Goal: Information Seeking & Learning: Learn about a topic

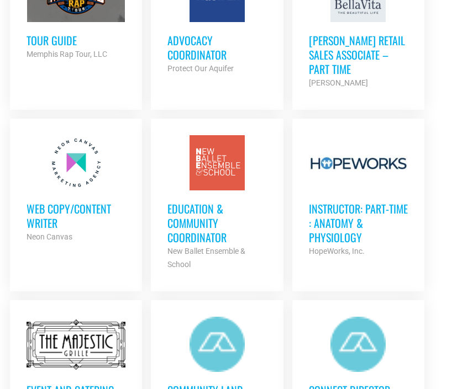
scroll to position [1147, 0]
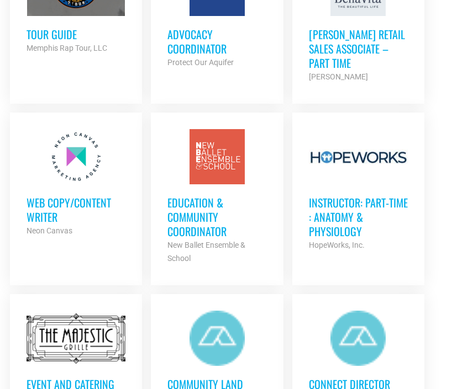
click at [250, 170] on div at bounding box center [216, 156] width 99 height 55
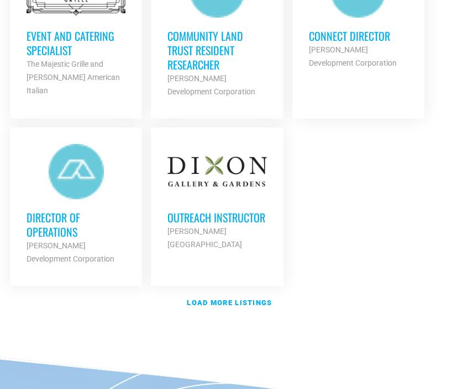
scroll to position [1497, 0]
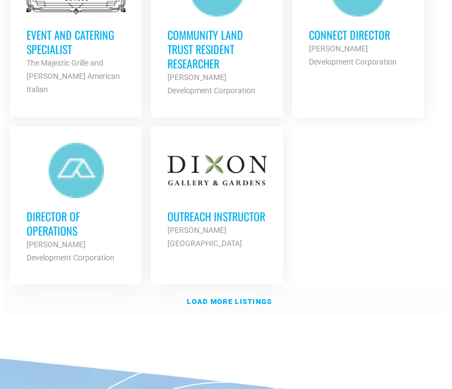
click at [217, 298] on strong "Load more listings" at bounding box center [229, 302] width 85 height 8
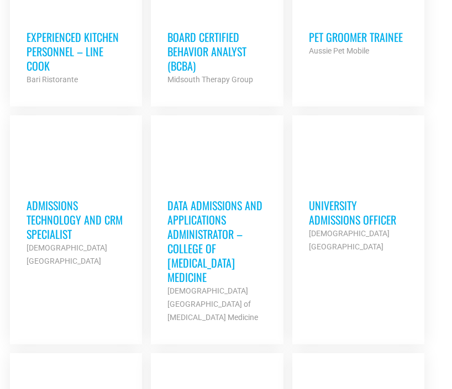
scroll to position [2040, 0]
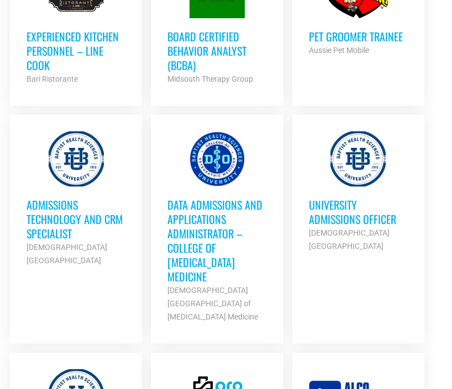
click at [107, 198] on h3 "Admissions Technology and CRM Specialist" at bounding box center [76, 219] width 99 height 43
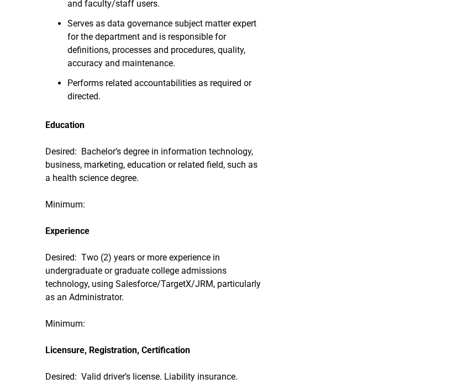
scroll to position [994, 0]
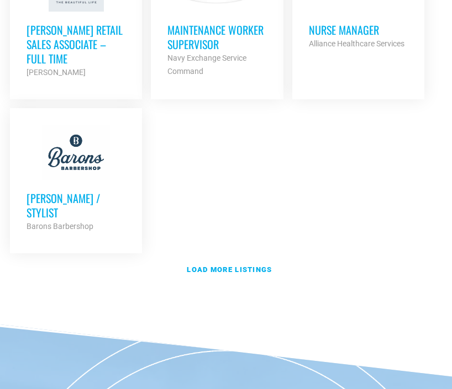
scroll to position [2790, 0]
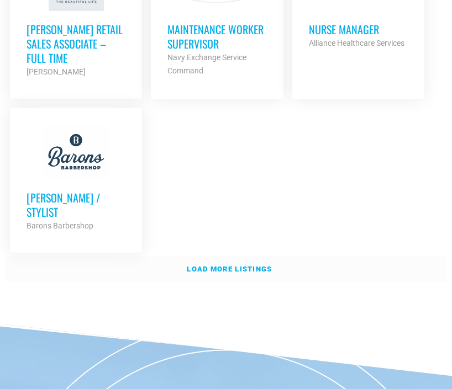
click at [230, 265] on strong "Load more listings" at bounding box center [229, 269] width 85 height 8
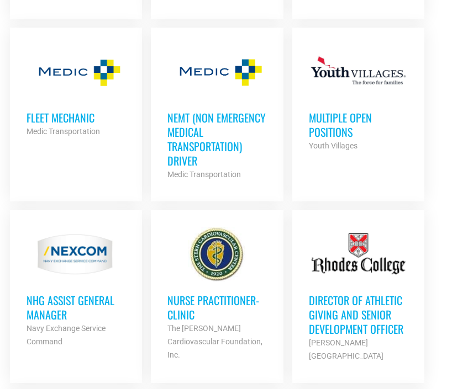
scroll to position [3024, 0]
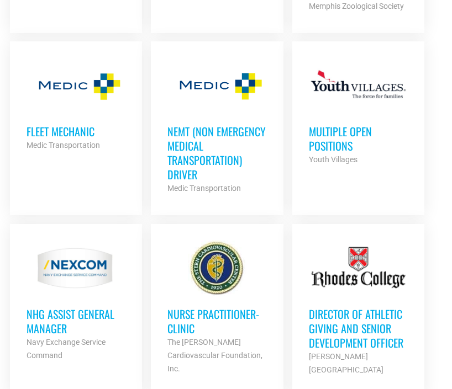
click at [336, 124] on h3 "Multiple Open Positions" at bounding box center [358, 138] width 99 height 29
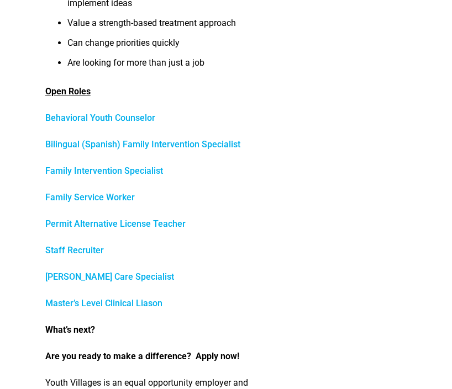
scroll to position [620, 0]
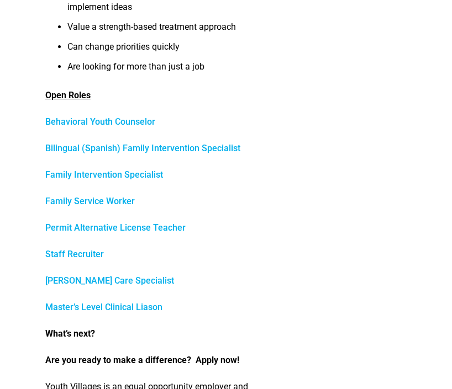
click at [116, 204] on link "Family Service Worker" at bounding box center [89, 201] width 89 height 10
